Goal: Transaction & Acquisition: Obtain resource

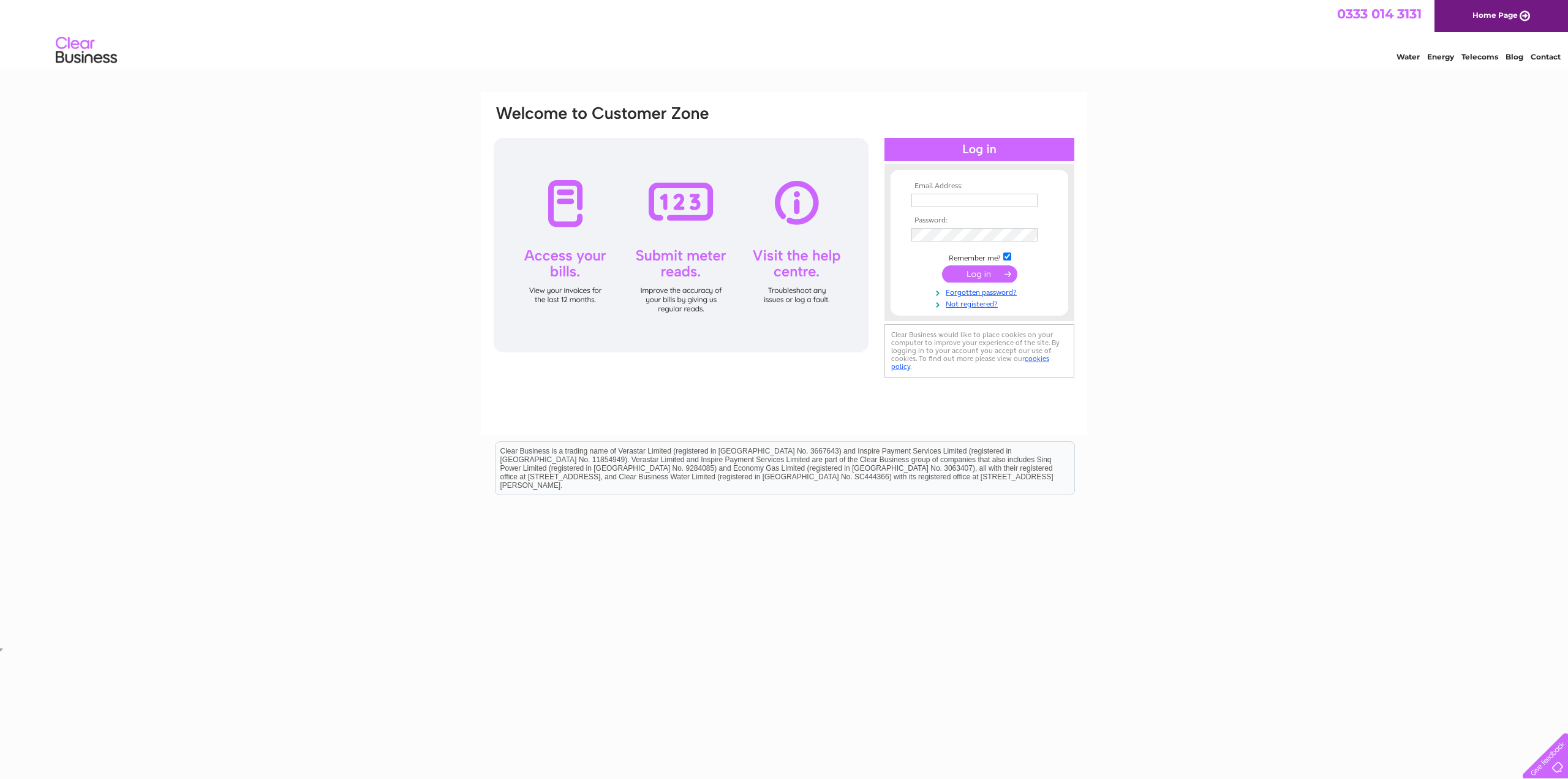
click at [1027, 203] on input "text" at bounding box center [974, 200] width 126 height 13
paste input "steve.hayes@atlascopco.com"
type input "steve.hayes@atlascopco.com"
click at [960, 273] on input "submit" at bounding box center [979, 275] width 75 height 17
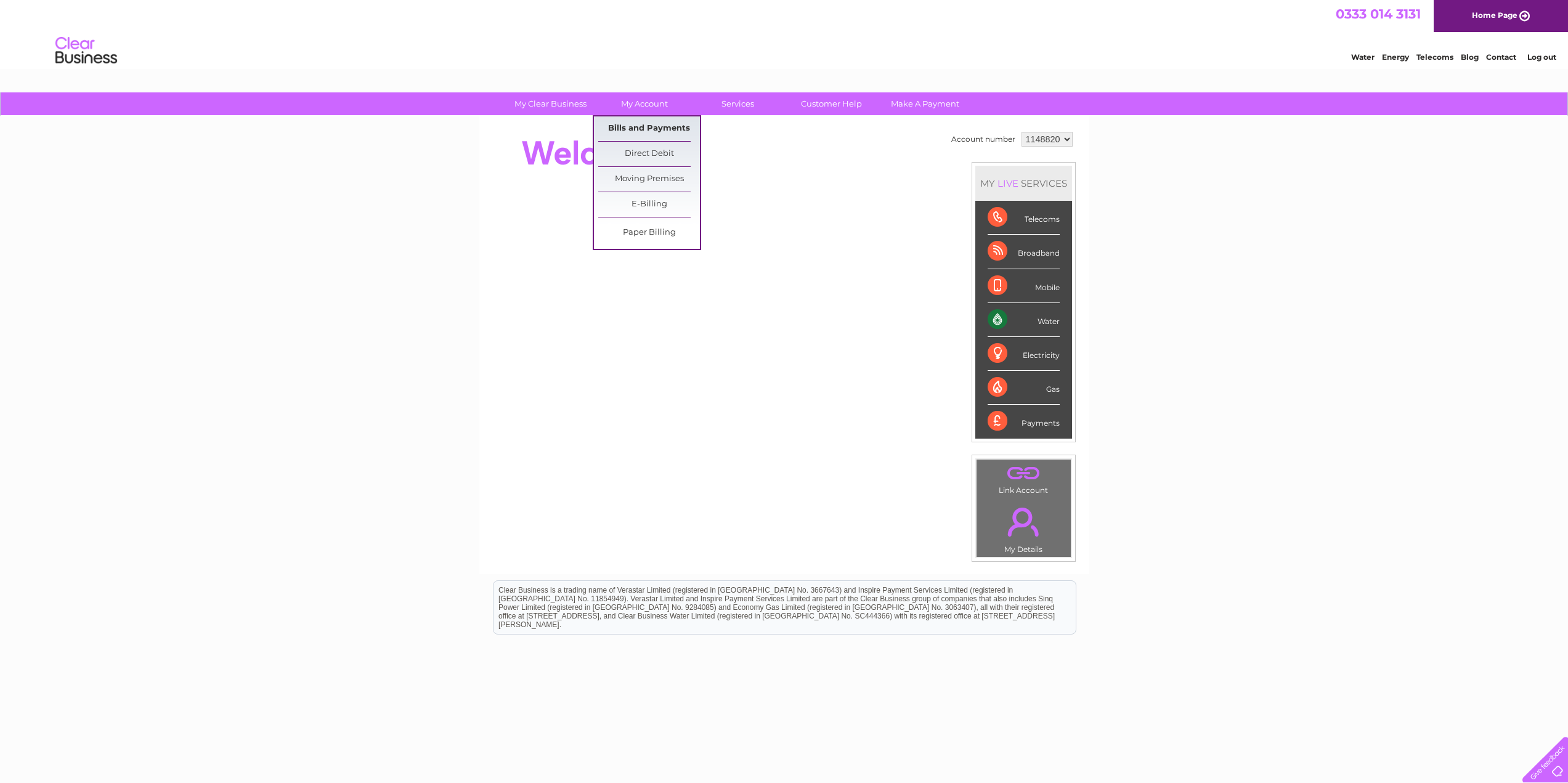
click at [636, 121] on link "Bills and Payments" at bounding box center [649, 128] width 101 height 25
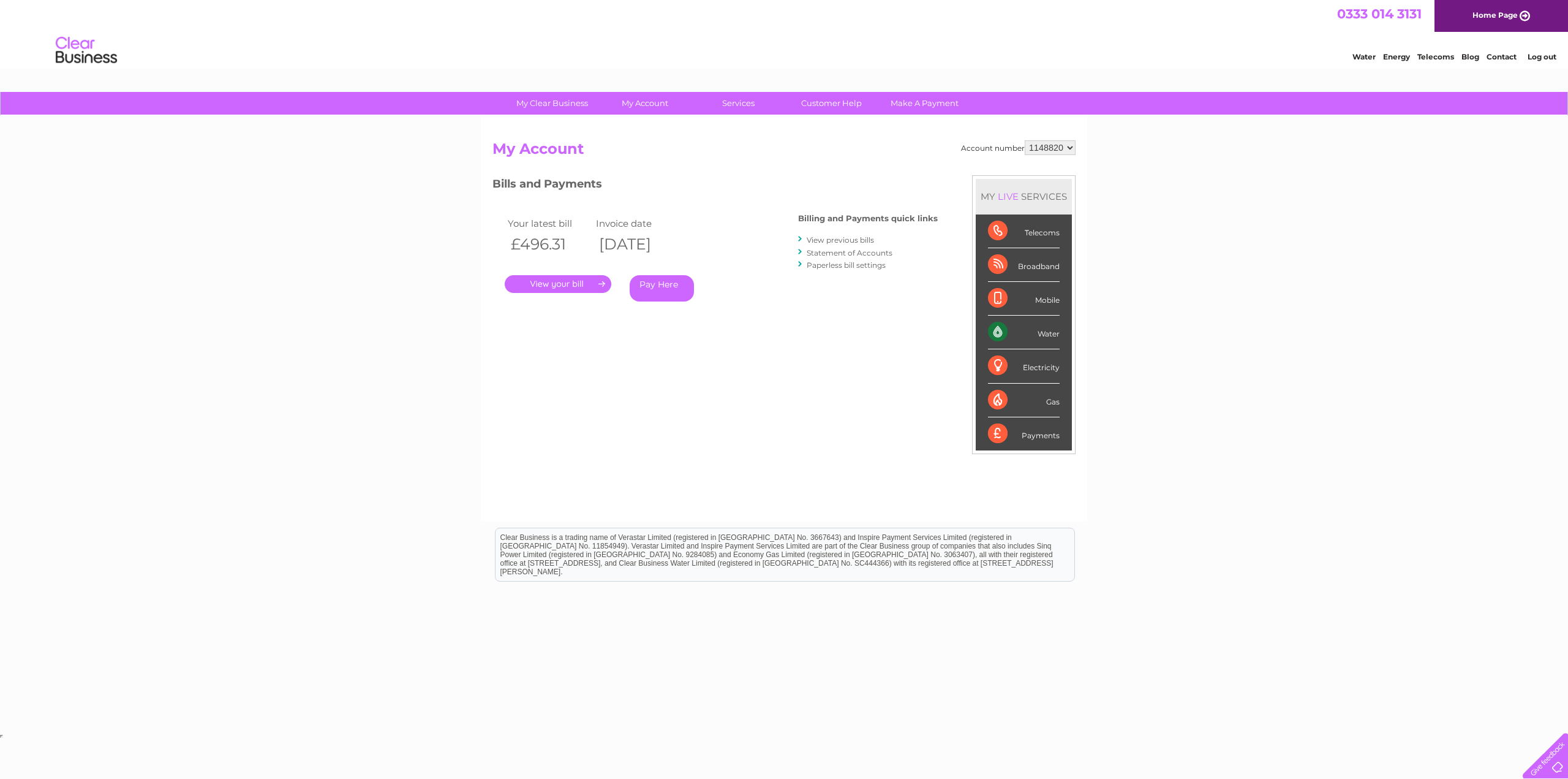
click at [569, 286] on link "." at bounding box center [558, 284] width 107 height 18
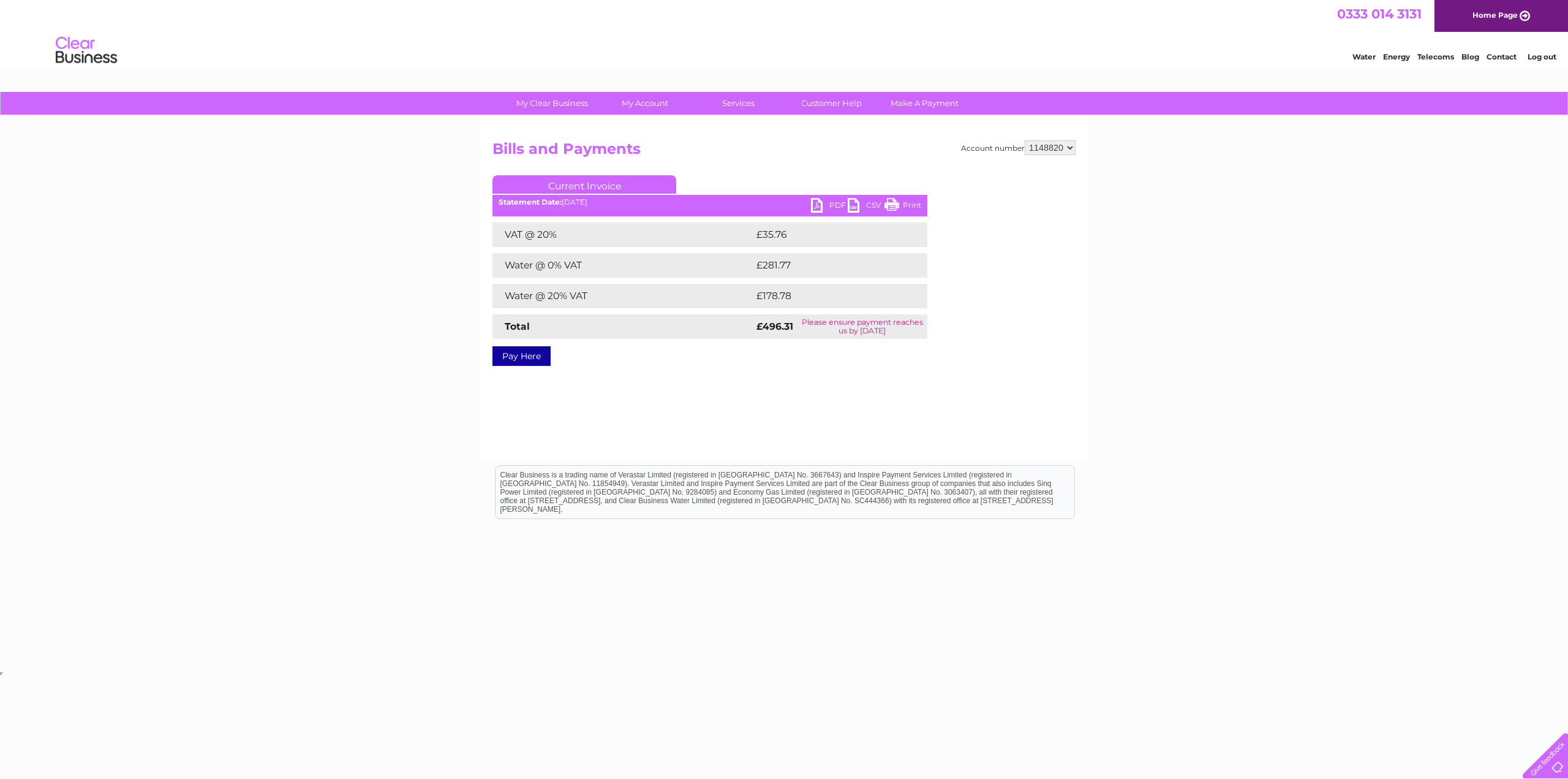
drag, startPoint x: 845, startPoint y: 333, endPoint x: 874, endPoint y: 334, distance: 29.0
click at [874, 334] on td "Please ensure payment reaches us by 13 August 2025" at bounding box center [862, 327] width 130 height 24
click at [827, 206] on link "PDF" at bounding box center [829, 207] width 37 height 18
drag, startPoint x: 505, startPoint y: 294, endPoint x: 589, endPoint y: 294, distance: 84.0
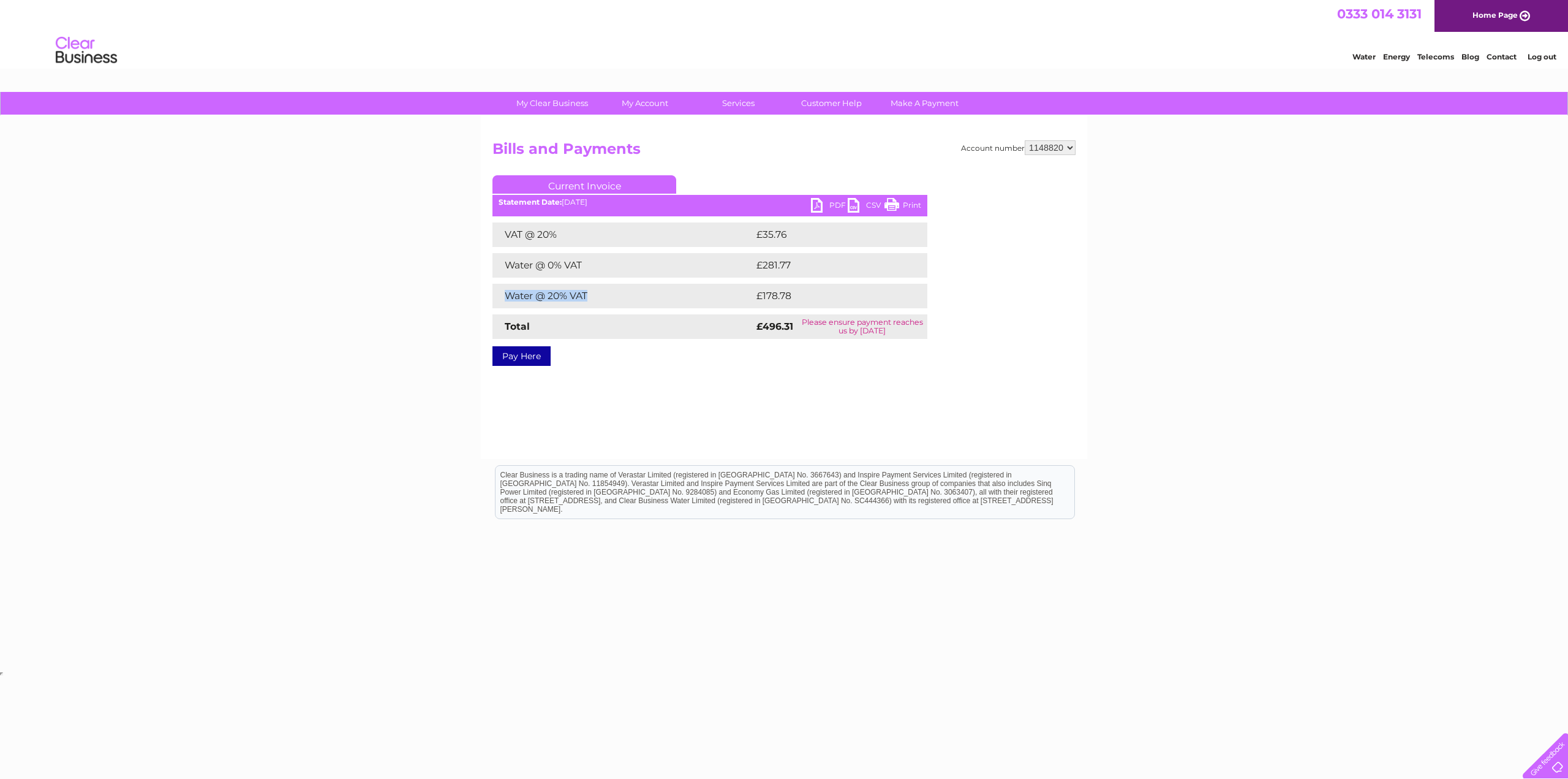
click at [589, 294] on td "Water @ 20% VAT" at bounding box center [623, 296] width 261 height 24
click at [602, 295] on td "Water @ 20% VAT" at bounding box center [623, 296] width 261 height 24
click at [968, 404] on div "Account number 1148820 Bills and Payments Current Invoice PDF CSV Print VAT @ 2…" at bounding box center [784, 287] width 607 height 343
drag, startPoint x: 763, startPoint y: 300, endPoint x: 793, endPoint y: 293, distance: 30.8
click at [793, 293] on td "£178.78" at bounding box center [829, 296] width 151 height 24
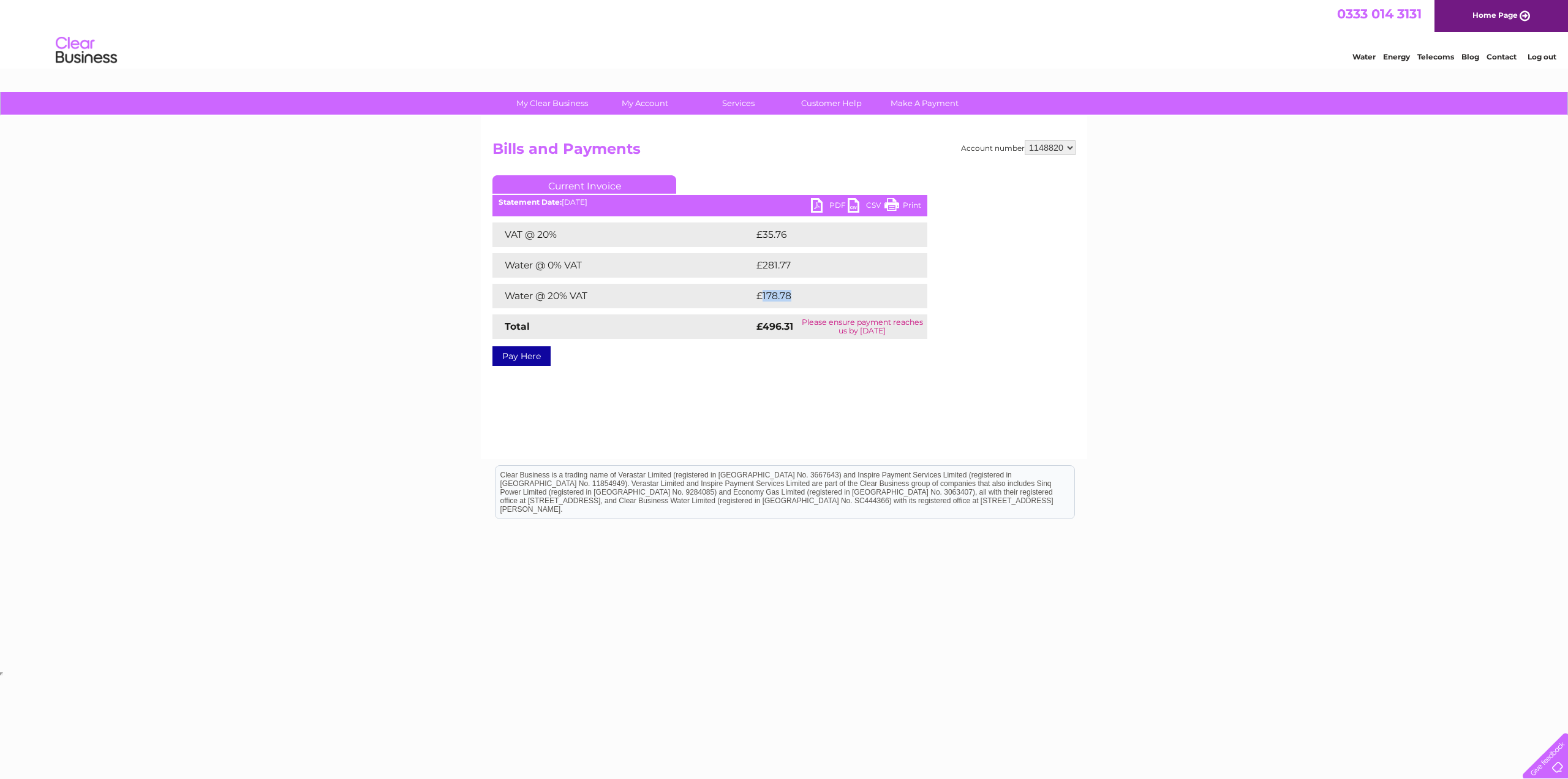
copy td "178.78"
